Goal: Entertainment & Leisure: Consume media (video, audio)

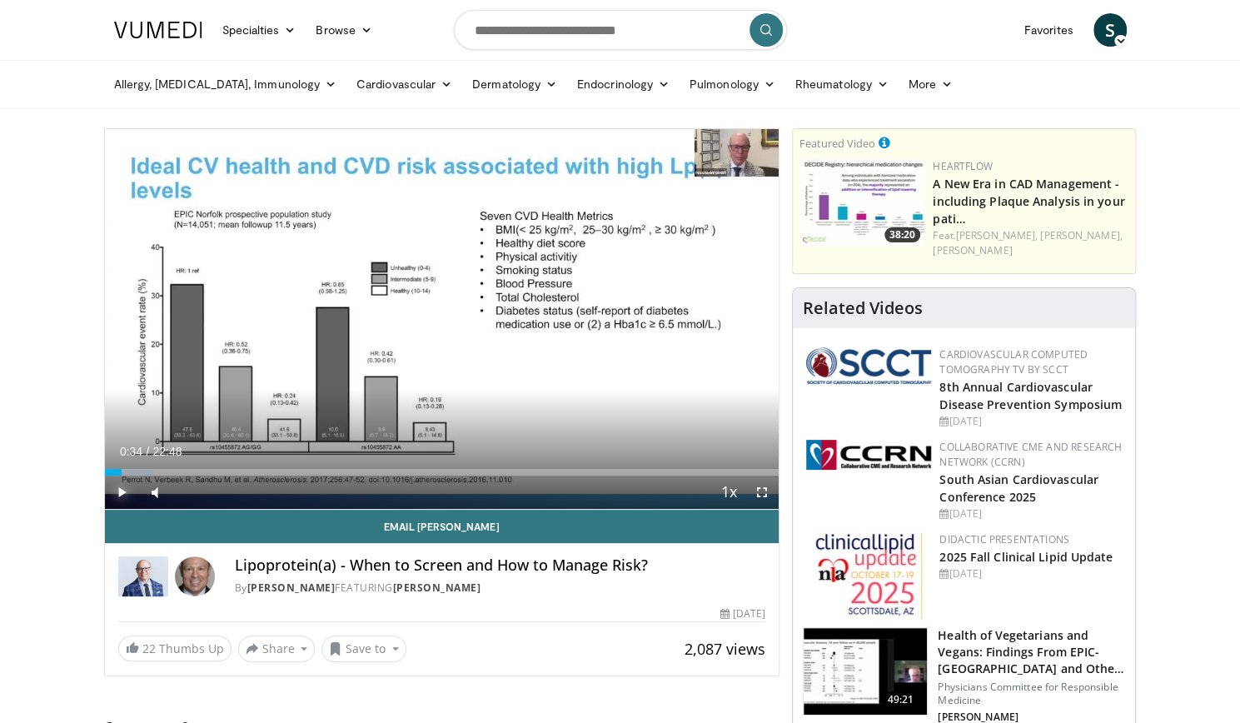
click at [128, 484] on span "Video Player" at bounding box center [121, 492] width 33 height 33
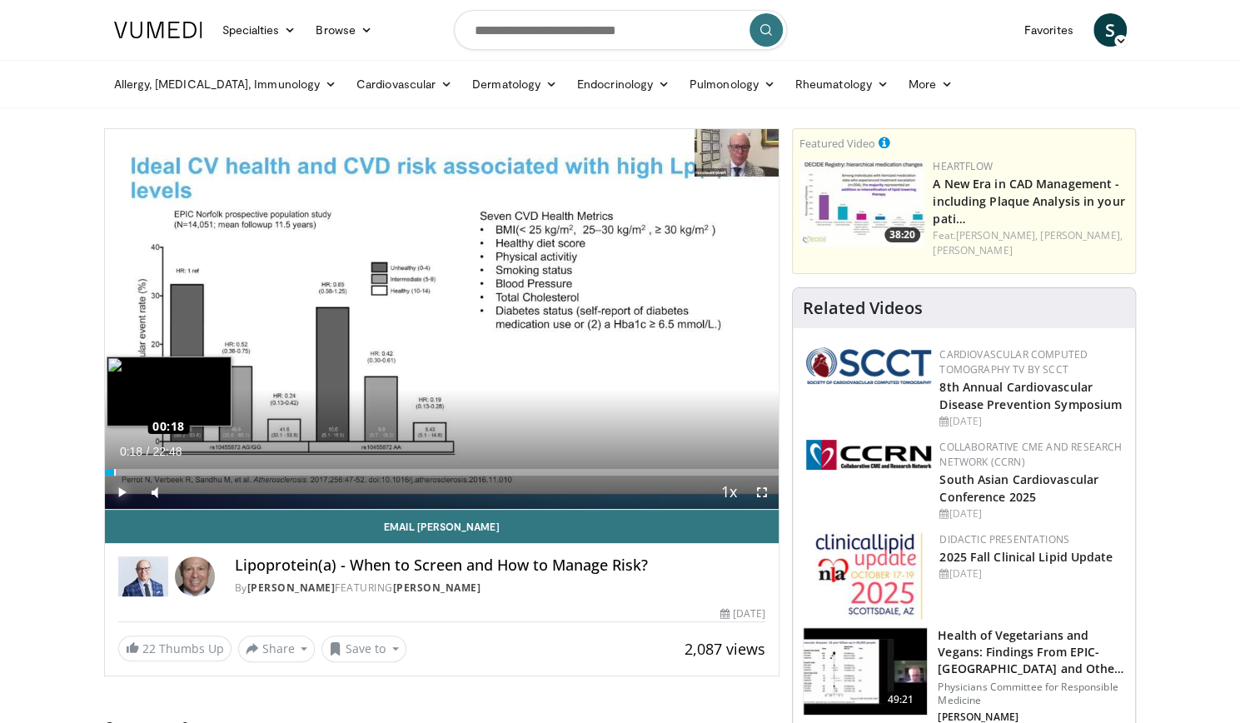
click at [113, 472] on div "Loaded : 2.17% 00:18 00:18" at bounding box center [442, 472] width 675 height 7
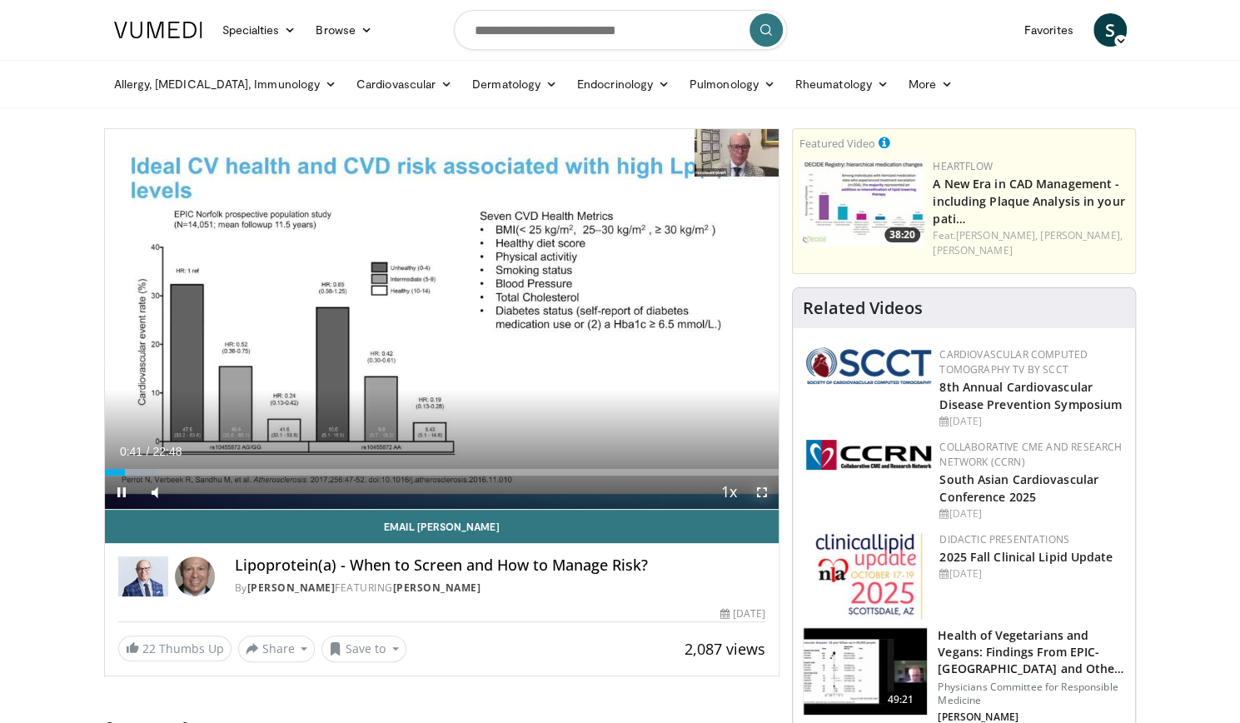
click at [756, 492] on span "Video Player" at bounding box center [761, 492] width 33 height 33
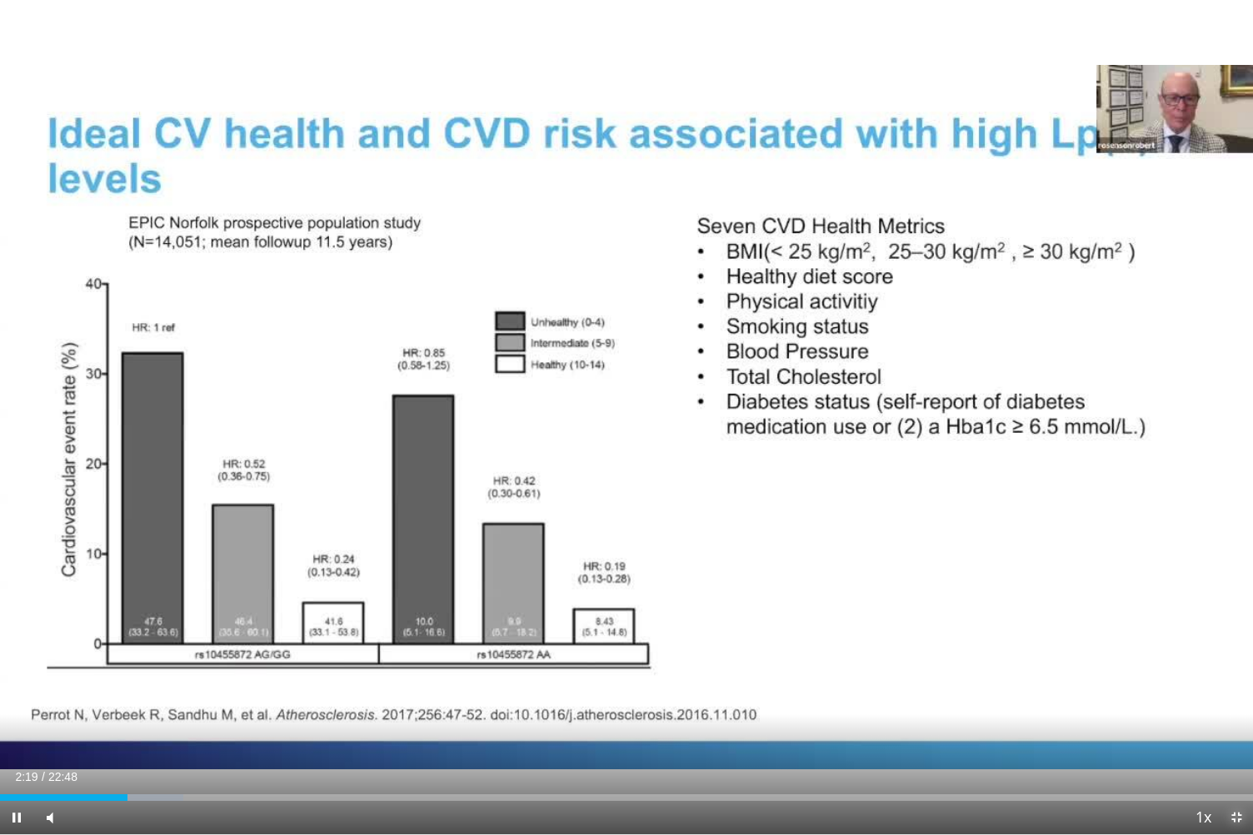
click at [1235, 722] on span "Video Player" at bounding box center [1235, 817] width 33 height 33
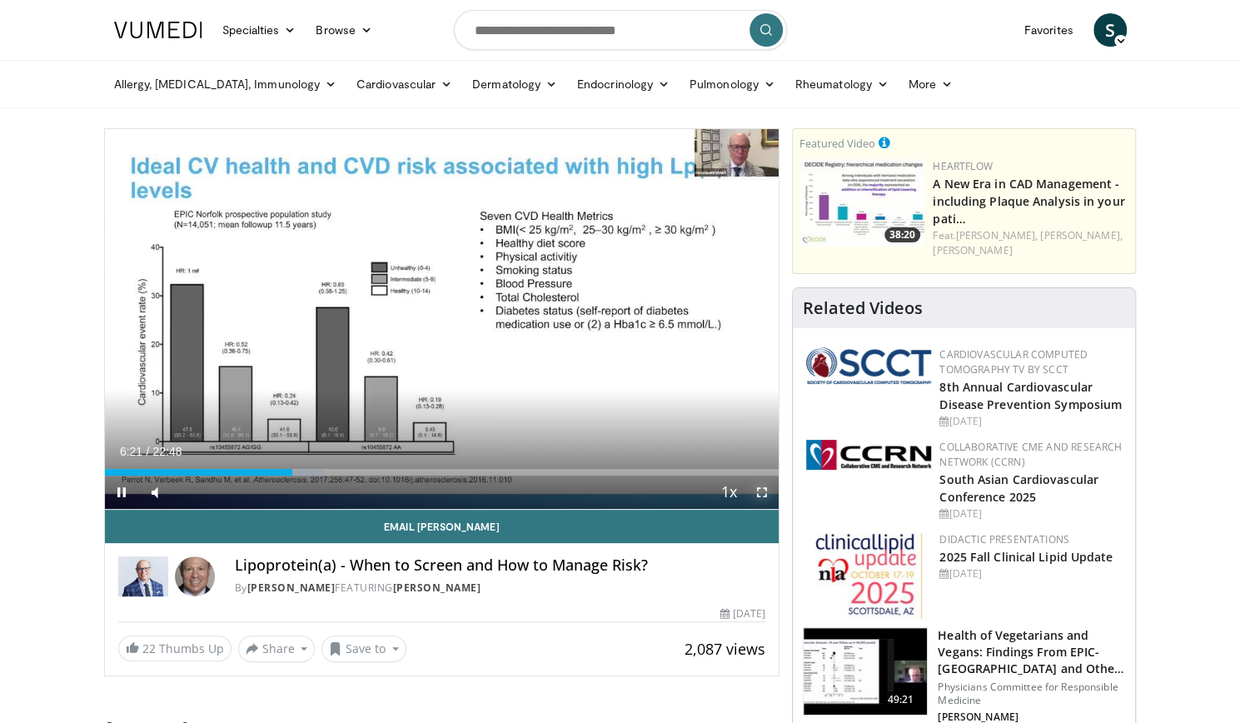
click at [750, 486] on span "Video Player" at bounding box center [761, 492] width 33 height 33
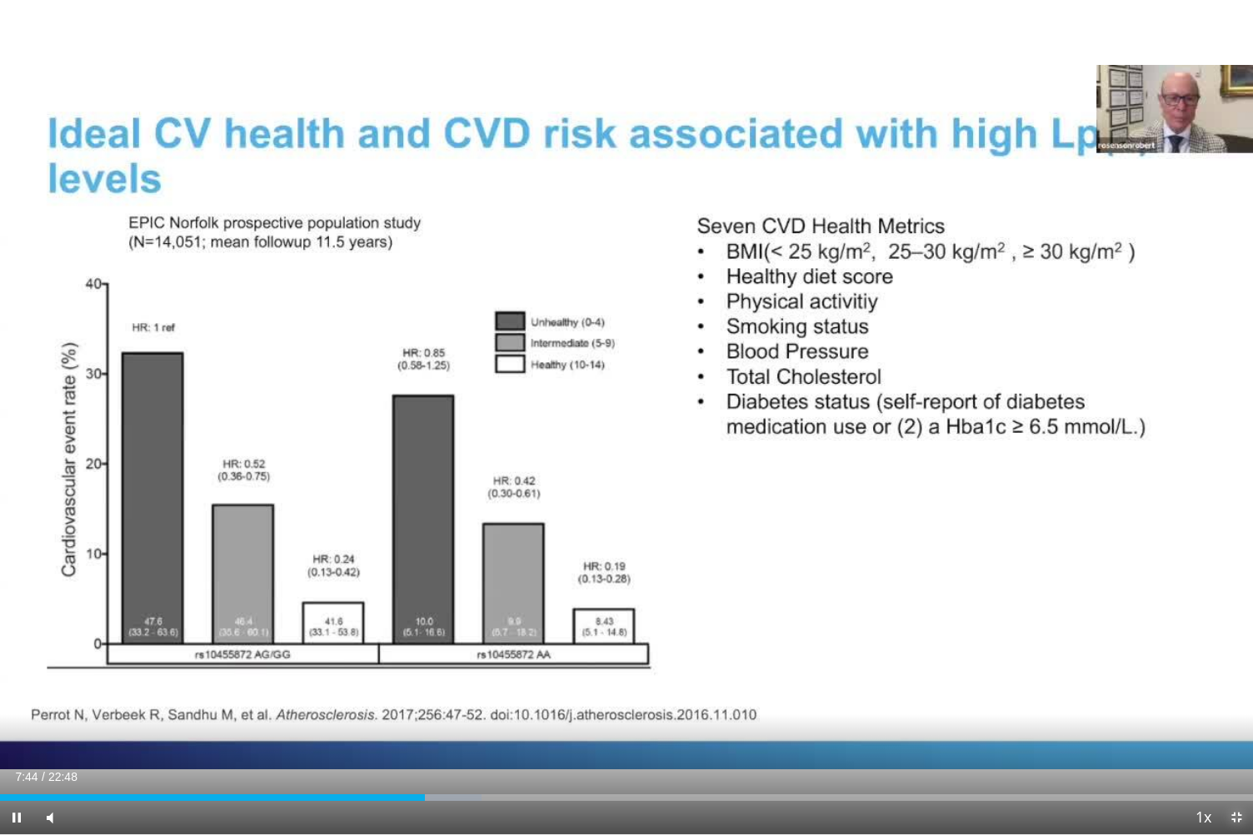
click at [1234, 722] on span "Video Player" at bounding box center [1235, 817] width 33 height 33
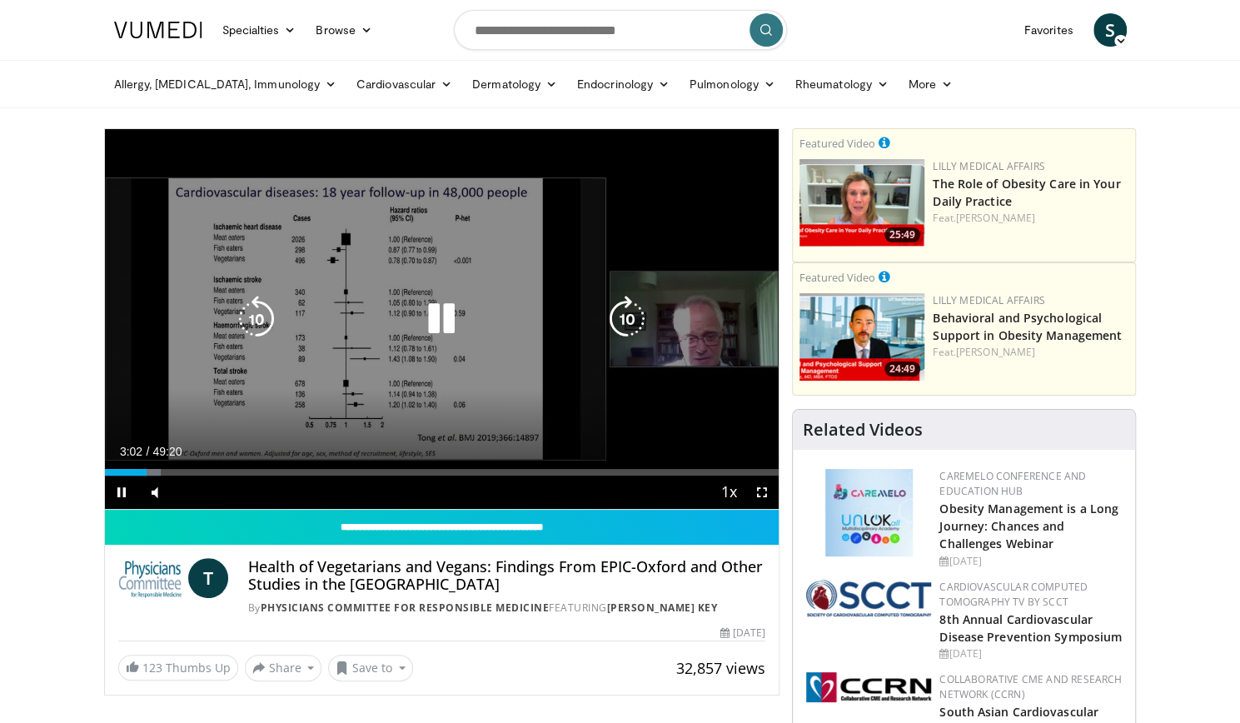
click at [553, 368] on div "10 seconds Tap to unmute" at bounding box center [442, 319] width 675 height 380
